Goal: Information Seeking & Learning: Learn about a topic

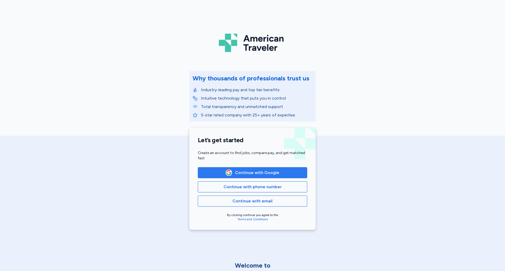
click at [248, 172] on span "Continue with Google" at bounding box center [257, 173] width 44 height 6
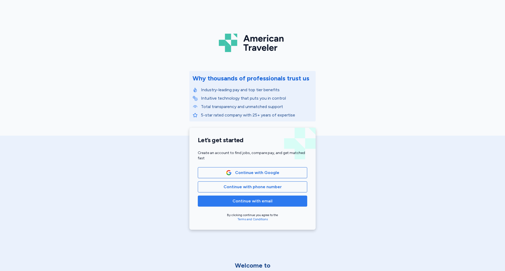
click at [257, 200] on span "Continue with email" at bounding box center [252, 201] width 40 height 6
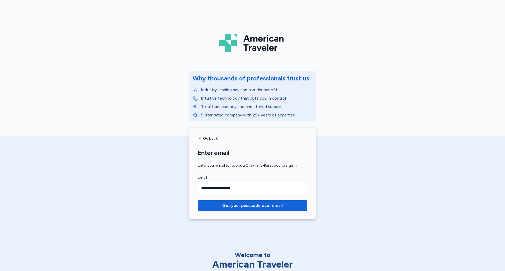
type input "**********"
click at [198, 200] on button "Get your passcode over email" at bounding box center [252, 205] width 109 height 11
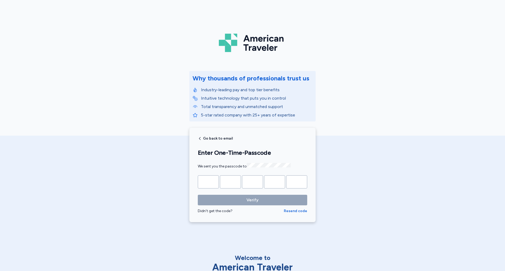
type input "*"
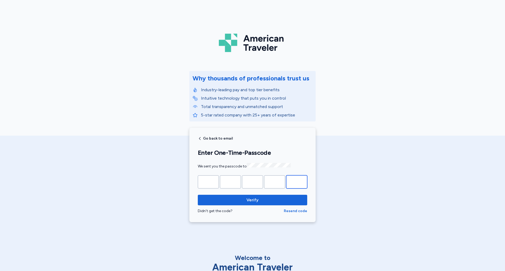
type input "*"
click at [198, 195] on button "Verify" at bounding box center [252, 200] width 109 height 11
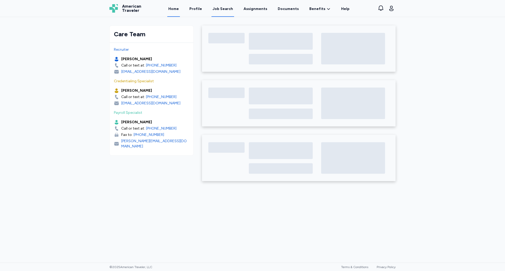
click at [222, 11] on div "Job Search" at bounding box center [222, 8] width 21 height 5
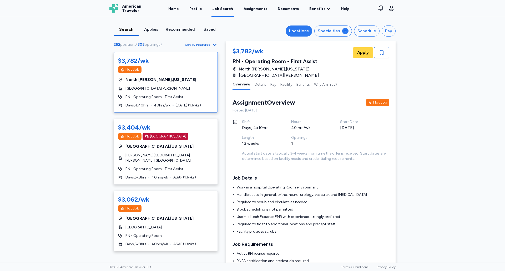
click at [299, 36] on button "Locations" at bounding box center [299, 31] width 27 height 11
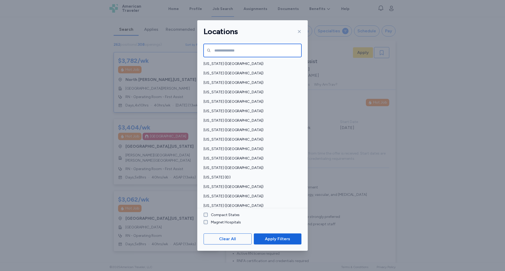
click at [251, 54] on input "text" at bounding box center [252, 50] width 98 height 13
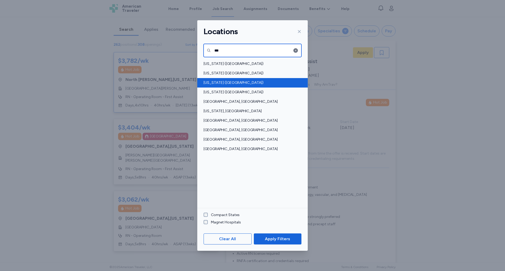
type input "***"
click at [232, 84] on span "[US_STATE] ([GEOGRAPHIC_DATA])" at bounding box center [250, 82] width 95 height 5
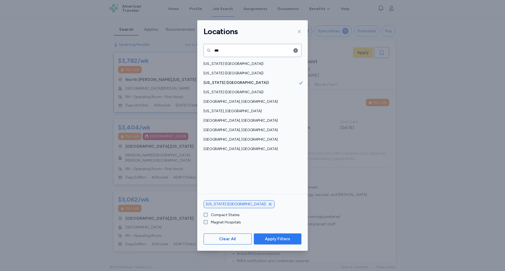
scroll to position [1, 0]
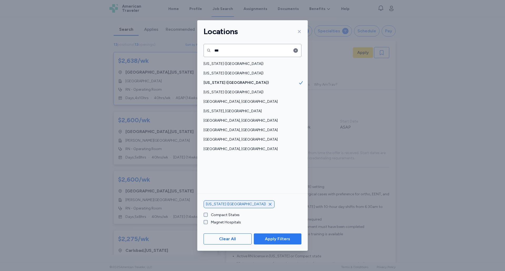
click at [279, 240] on span "Apply Filters" at bounding box center [277, 239] width 25 height 6
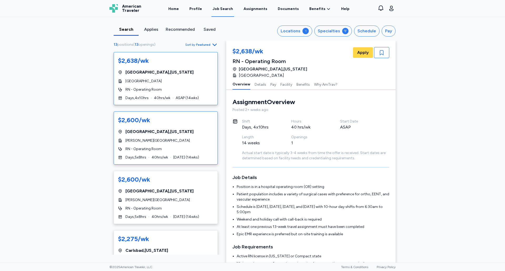
scroll to position [0, 0]
click at [288, 35] on button "Locations 1" at bounding box center [294, 31] width 35 height 11
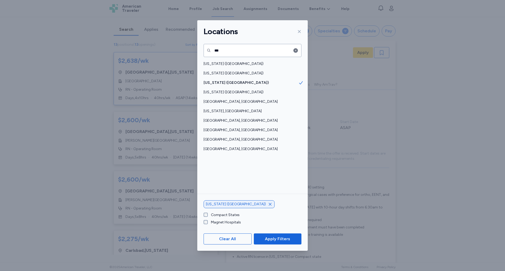
click at [298, 31] on icon at bounding box center [299, 31] width 4 height 4
